Goal: Information Seeking & Learning: Understand process/instructions

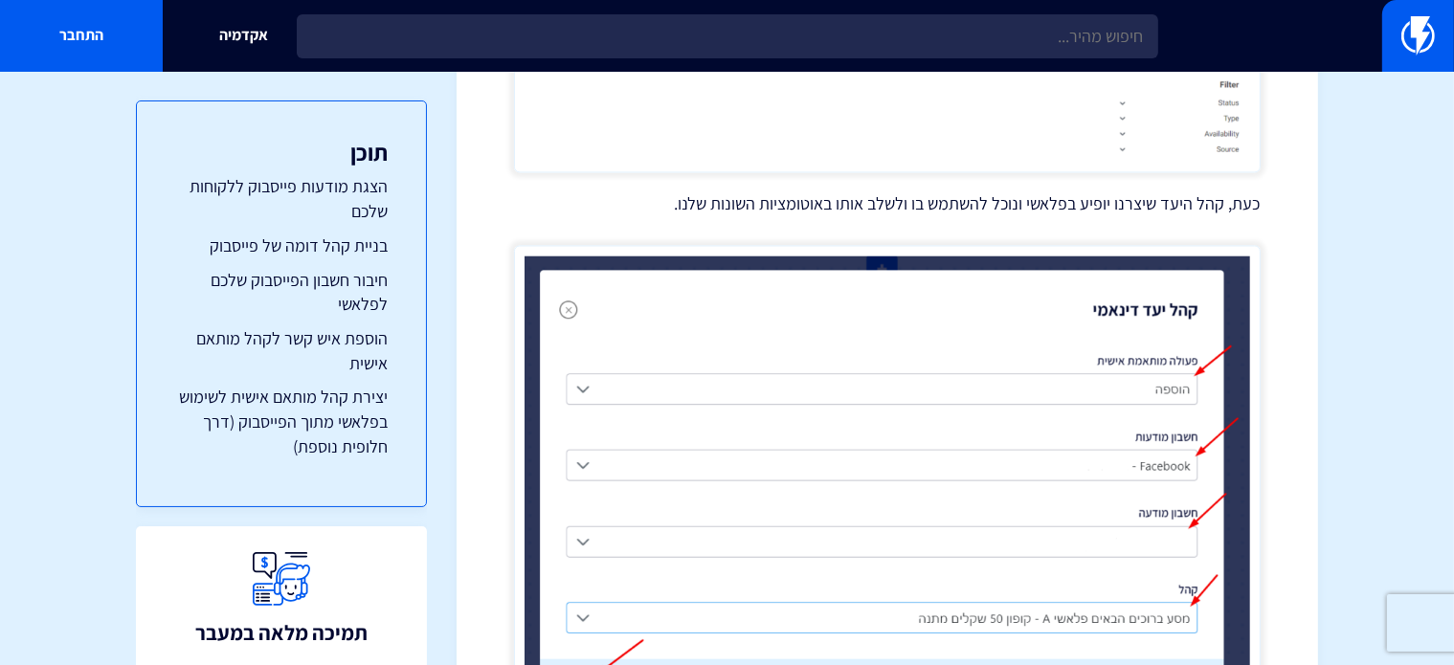
scroll to position [11096, 0]
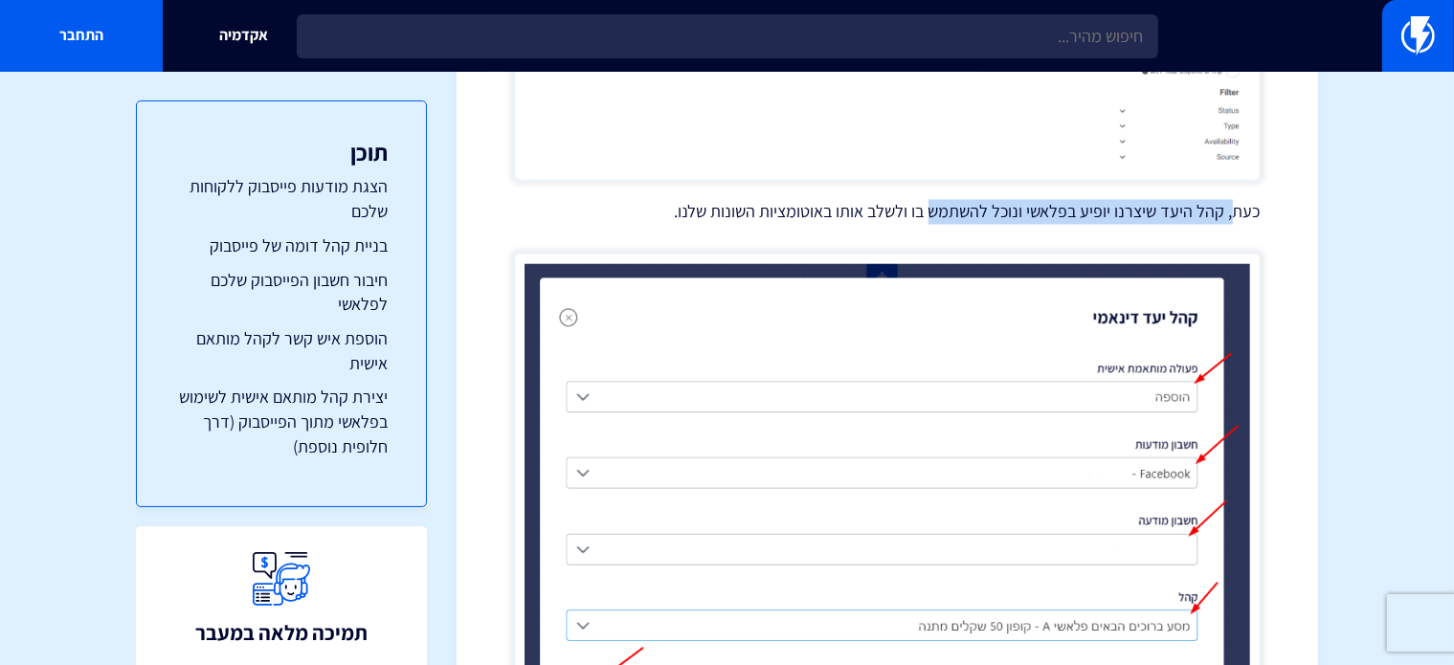
drag, startPoint x: 1237, startPoint y: 217, endPoint x: 934, endPoint y: 219, distance: 302.5
click at [934, 215] on p "כעת, קהל היעד שיצרנו יופיע בפלאשי ונוכל להשתמש בו ולשלב אותו באוטומציות השונות …" at bounding box center [887, 211] width 747 height 25
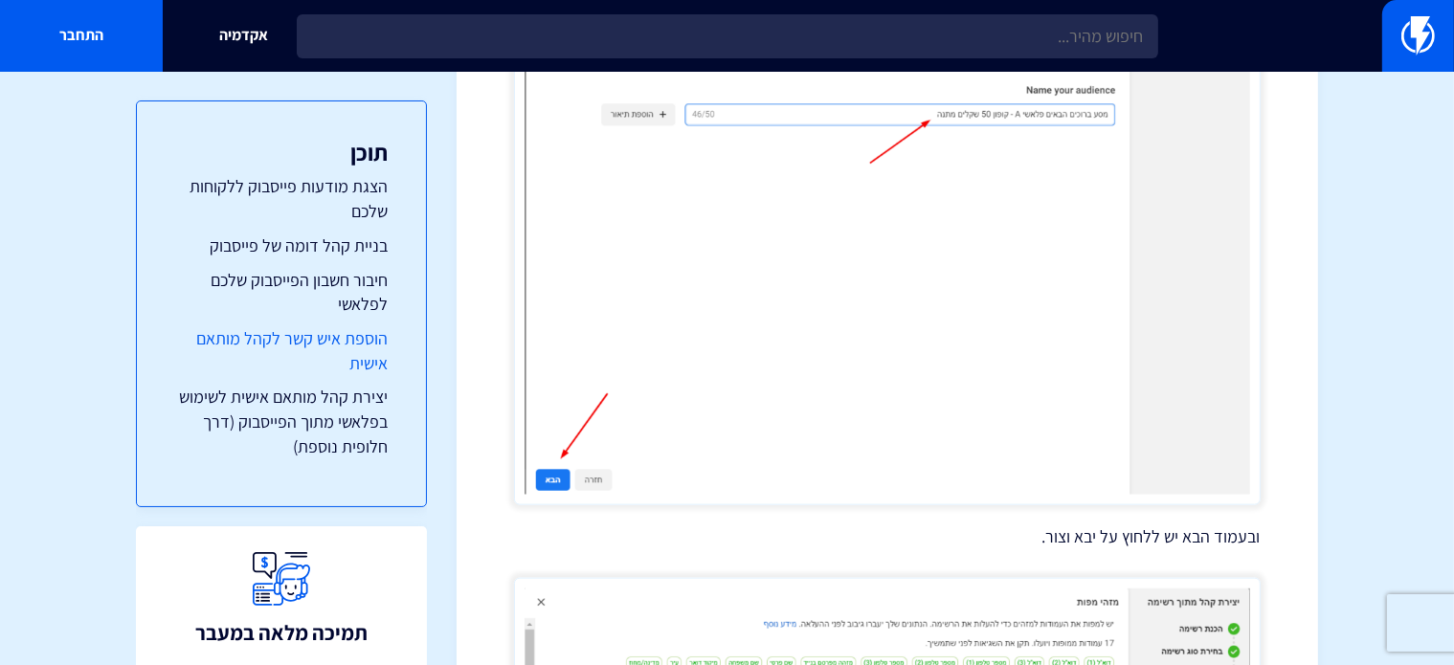
scroll to position [9441, 0]
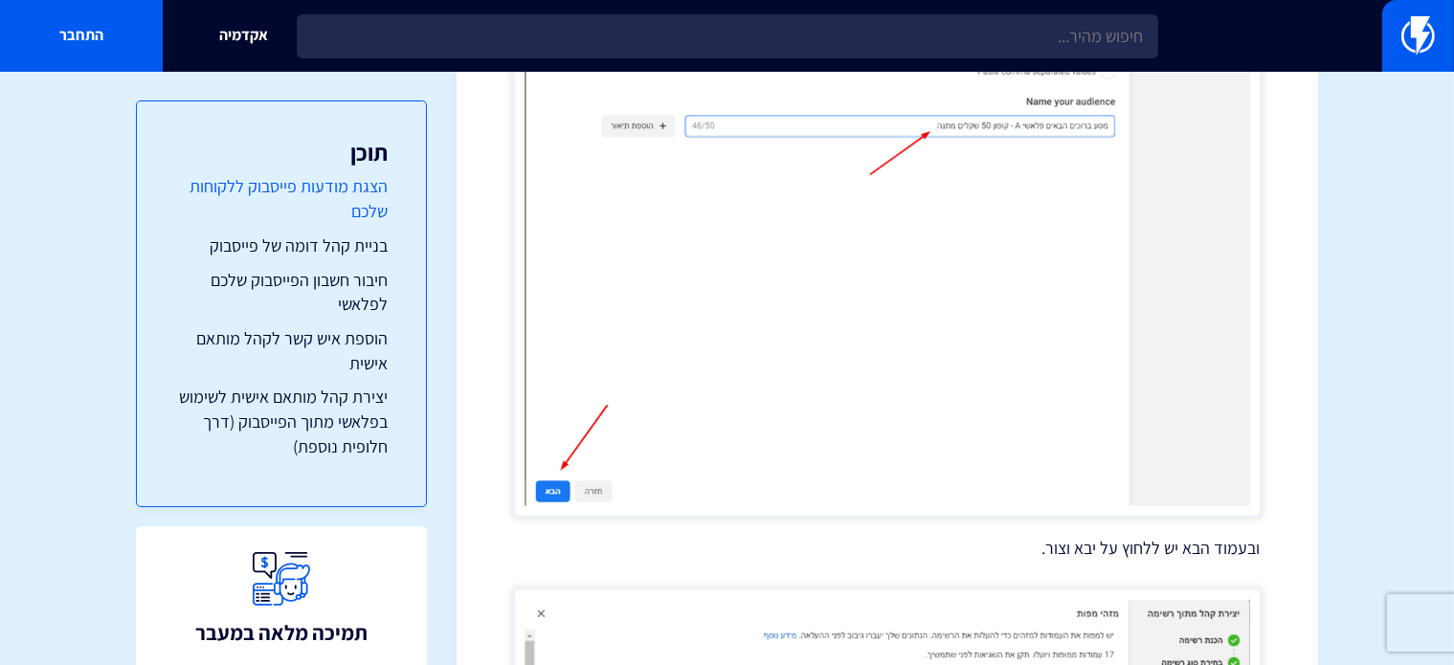
click at [384, 191] on link "הצגת מודעות פייסבוק ללקוחות שלכם" at bounding box center [281, 198] width 213 height 49
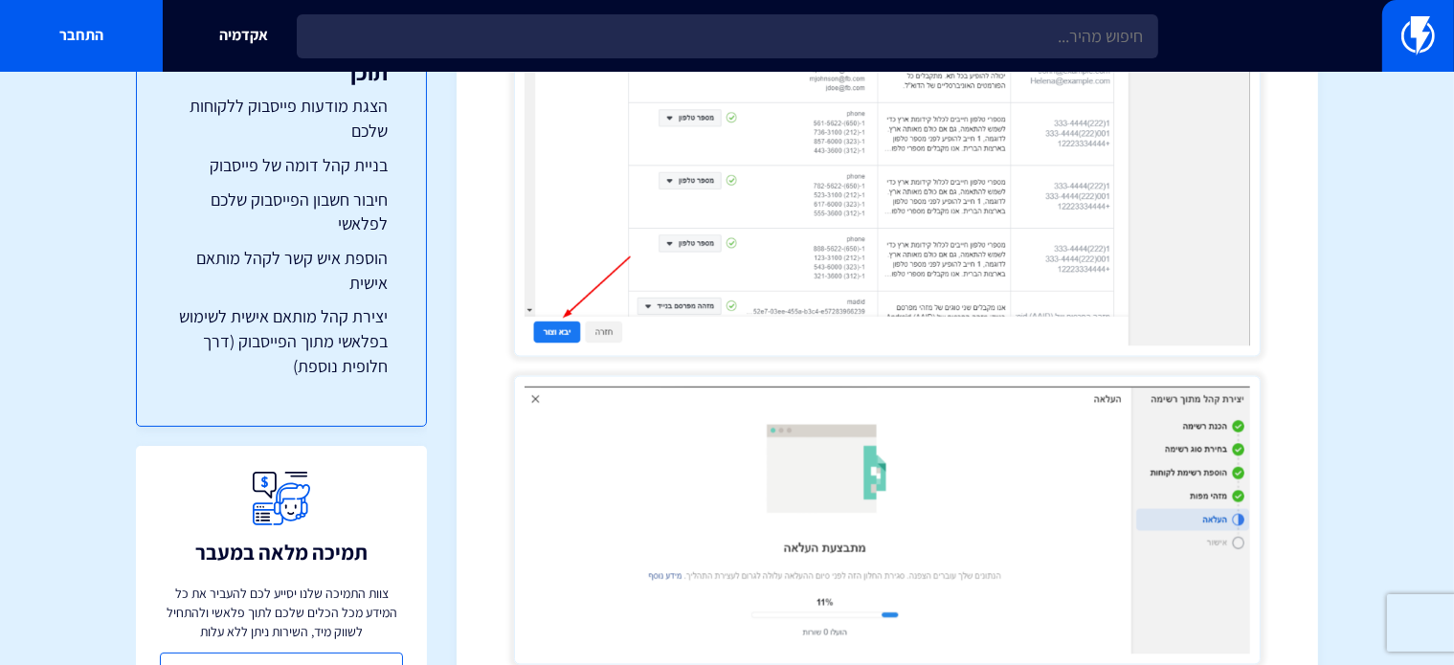
scroll to position [139, 0]
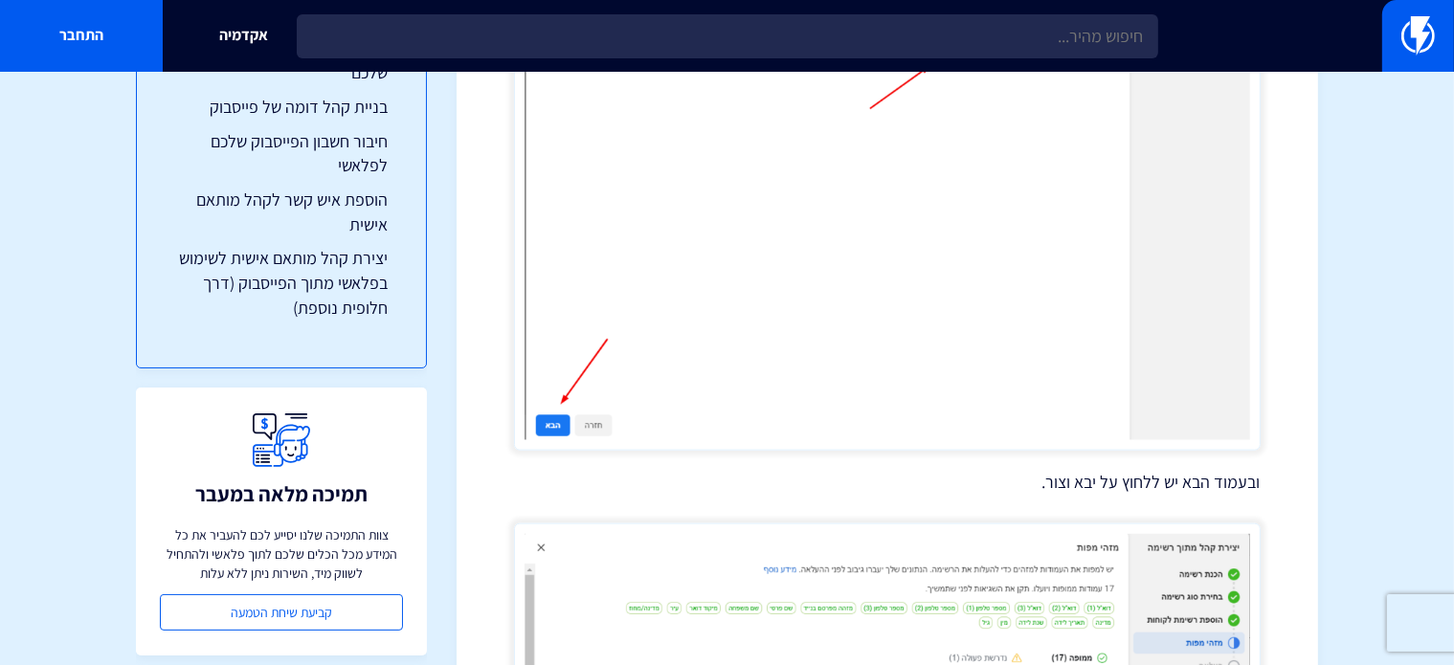
scroll to position [9441, 0]
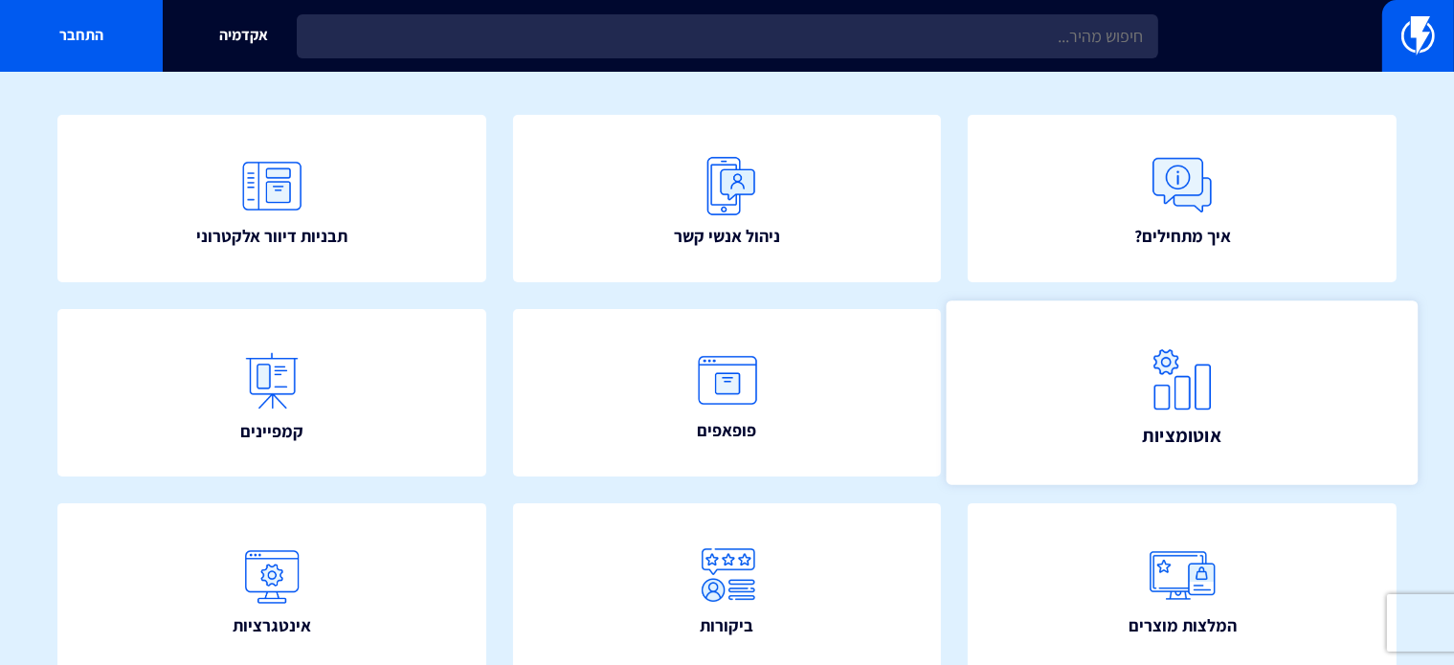
scroll to position [264, 0]
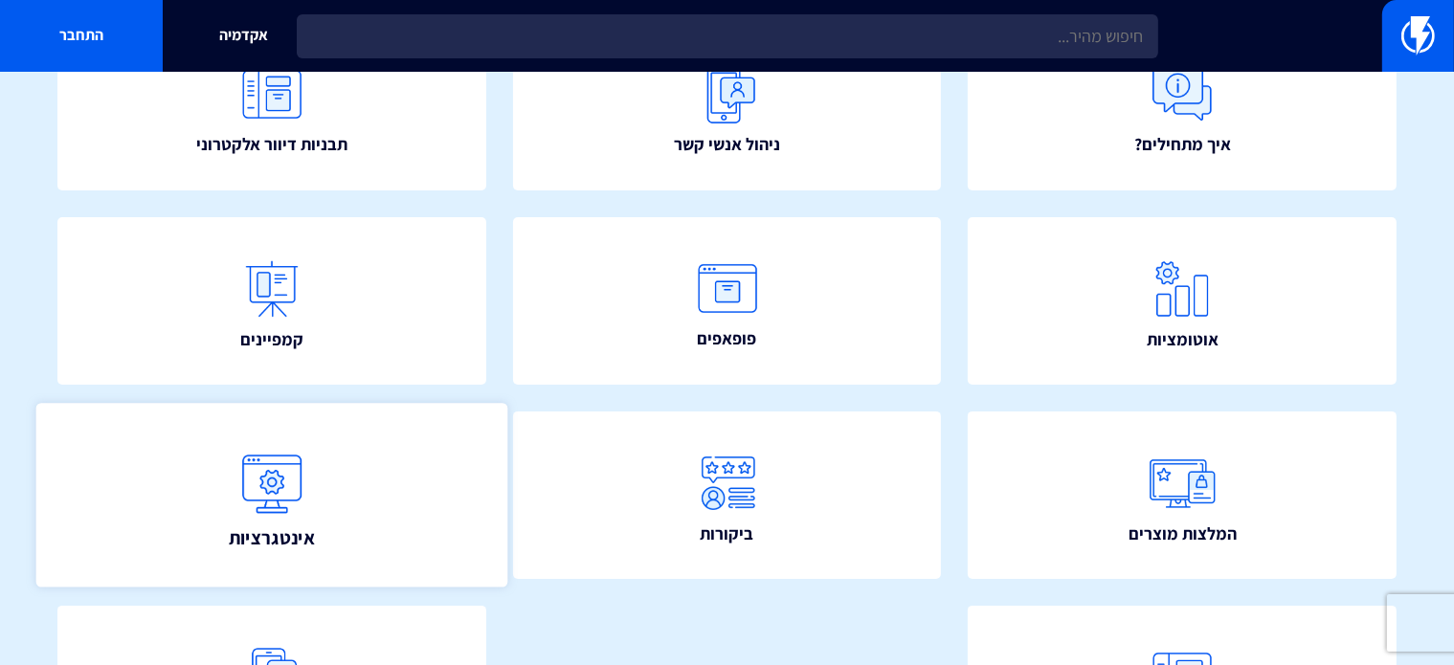
click at [325, 509] on link "אינטגרציות" at bounding box center [271, 495] width 471 height 185
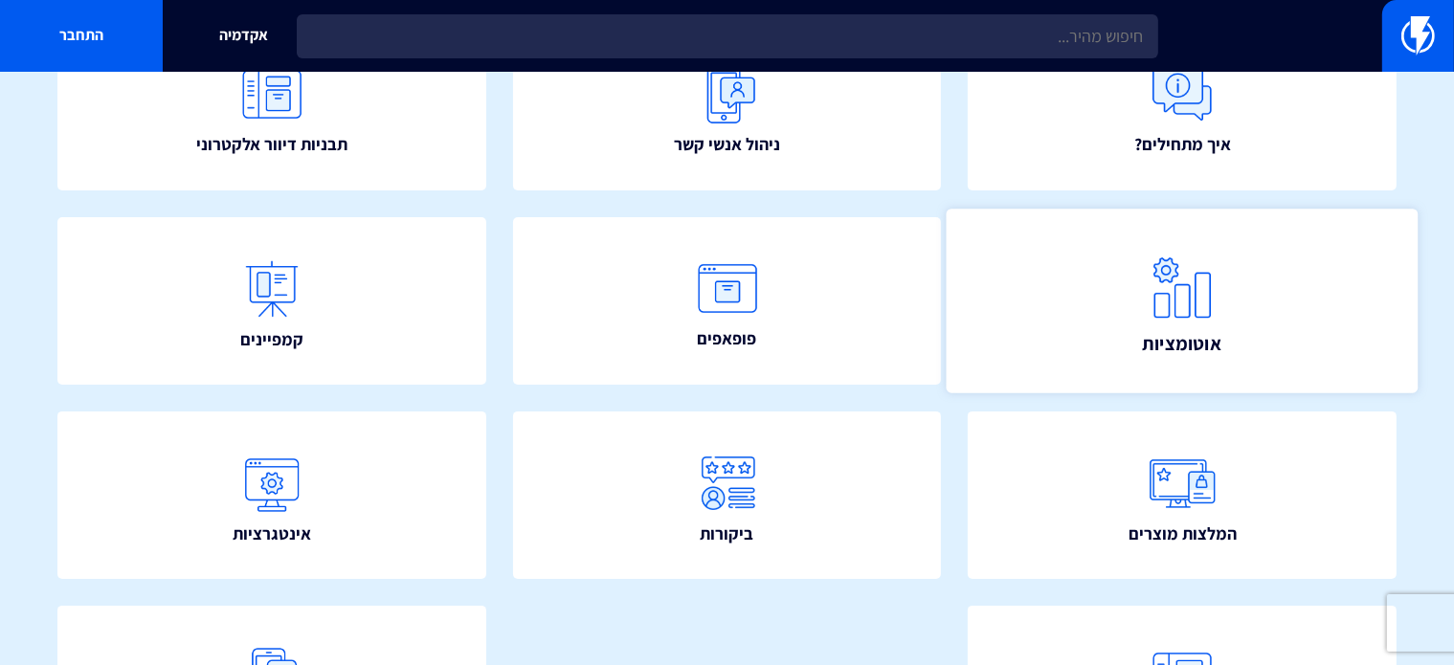
click at [1208, 286] on img at bounding box center [1182, 287] width 84 height 84
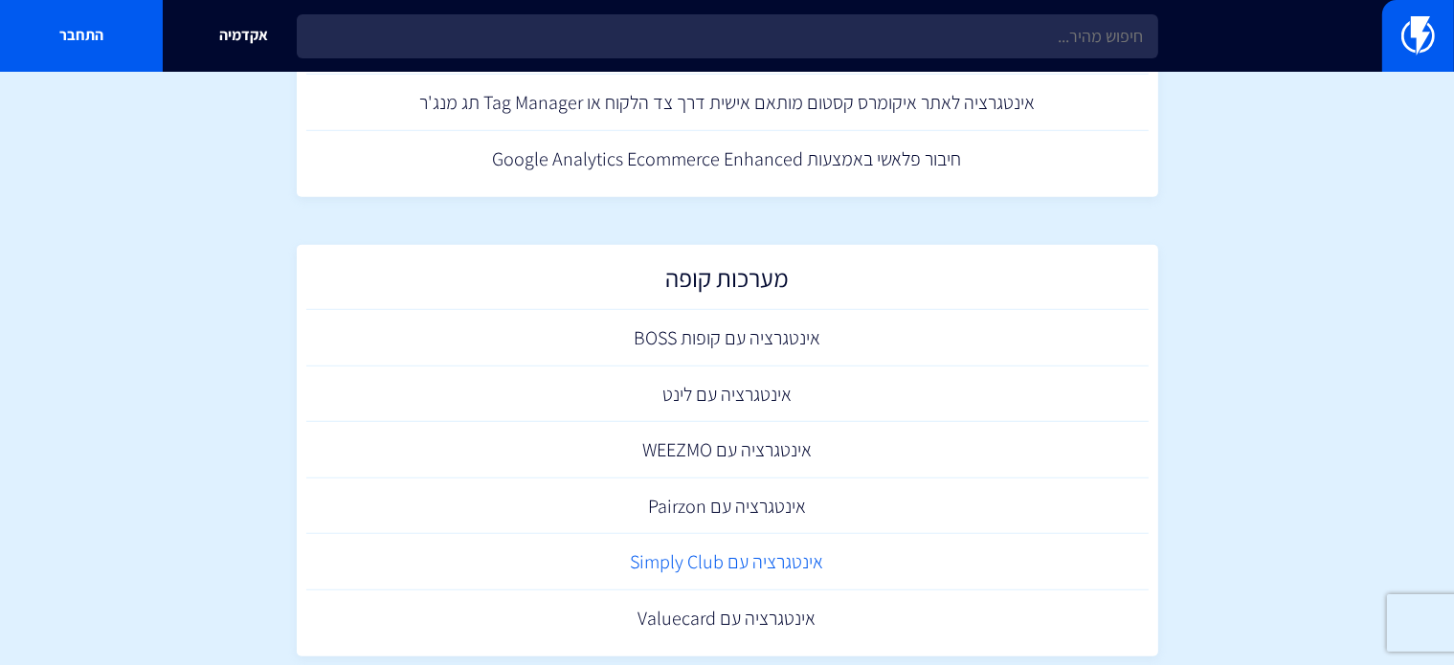
scroll to position [1627, 0]
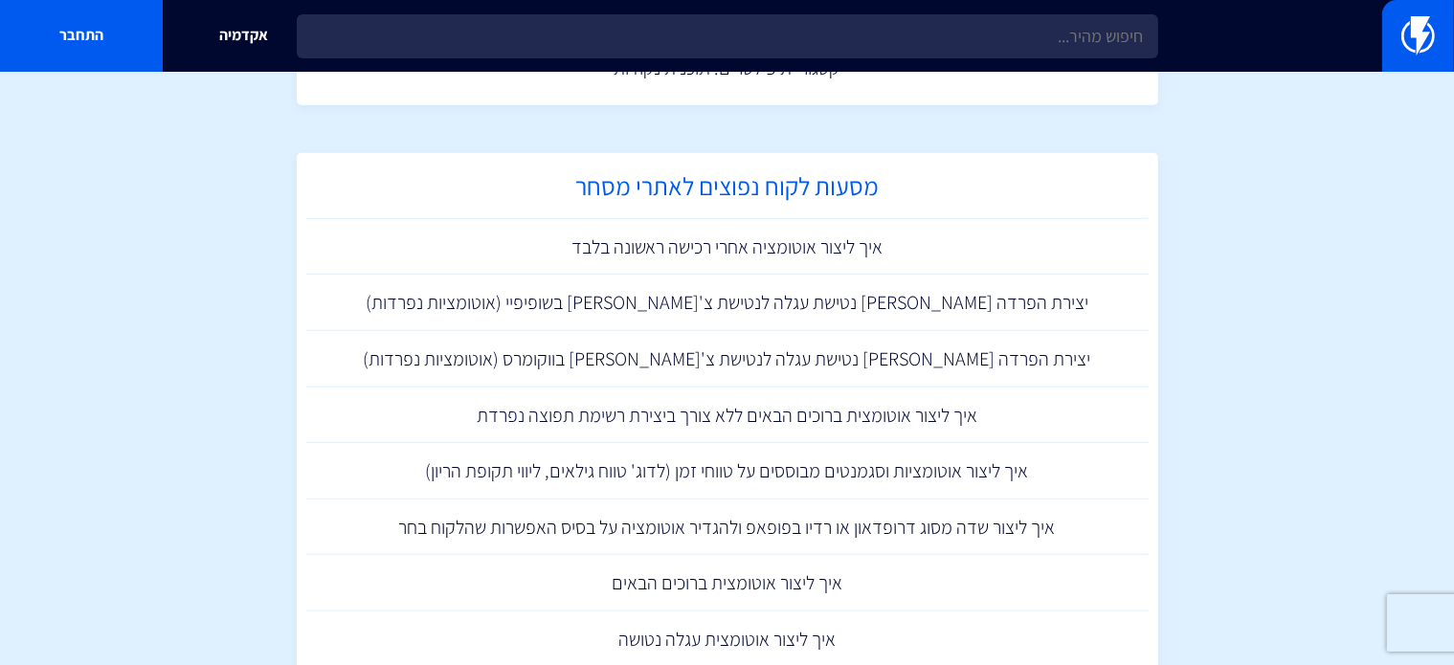
scroll to position [1723, 0]
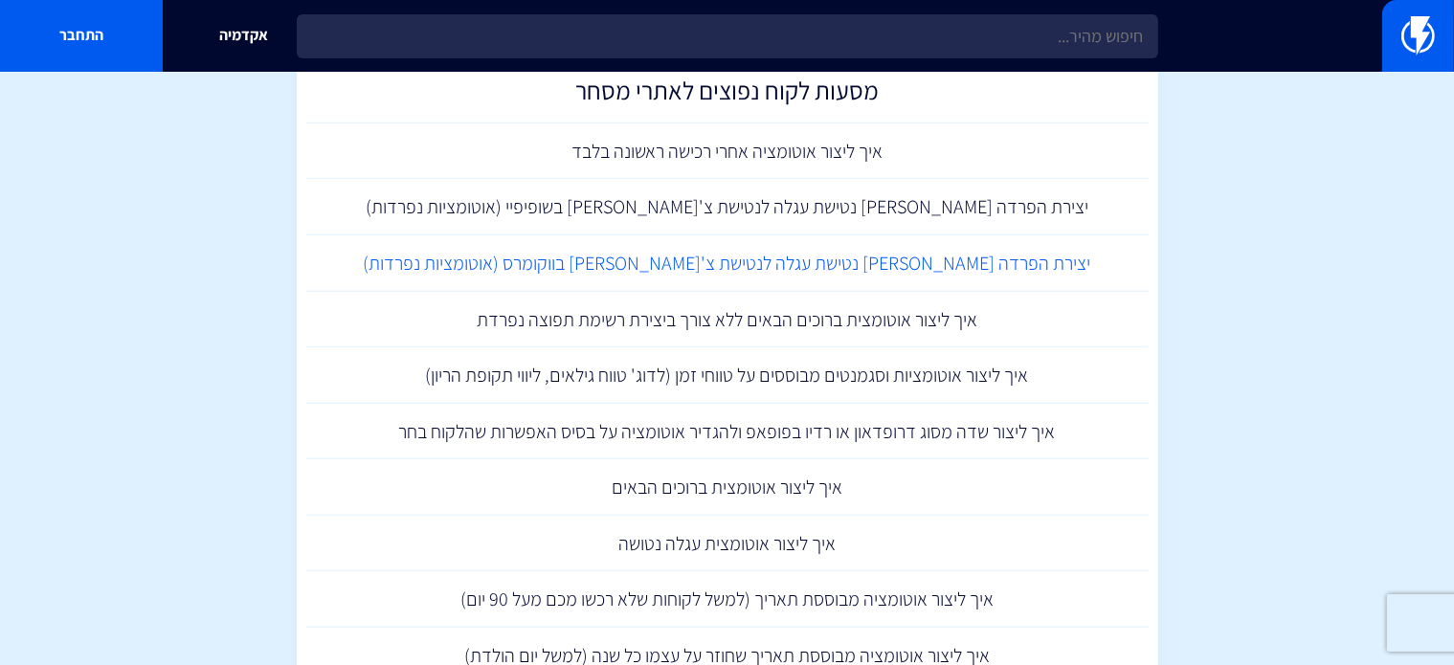
click at [712, 271] on link "יצירת הפרדה [PERSON_NAME] נטישת עגלה לנטישת צ'[PERSON_NAME] בווקומרס (אוטומציות…" at bounding box center [727, 263] width 842 height 56
